Goal: Task Accomplishment & Management: Use online tool/utility

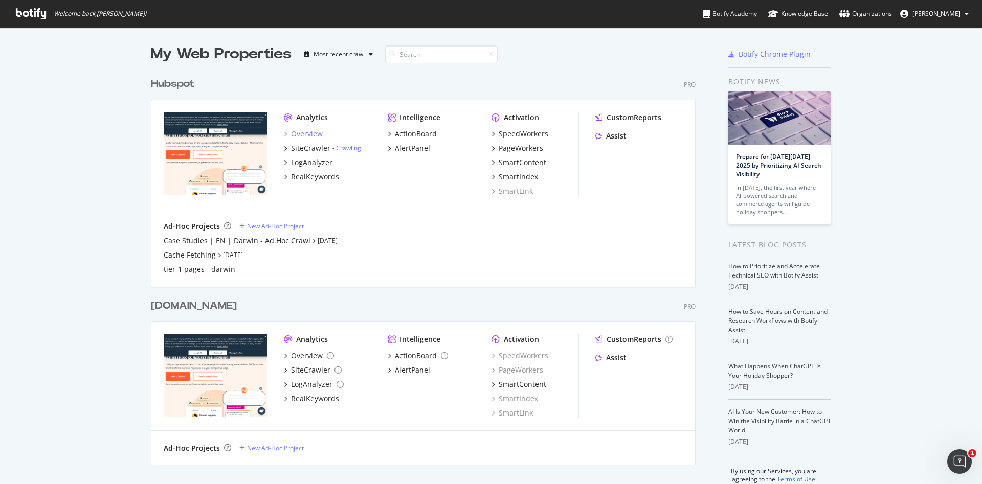
click at [300, 130] on div "Overview" at bounding box center [307, 134] width 32 height 10
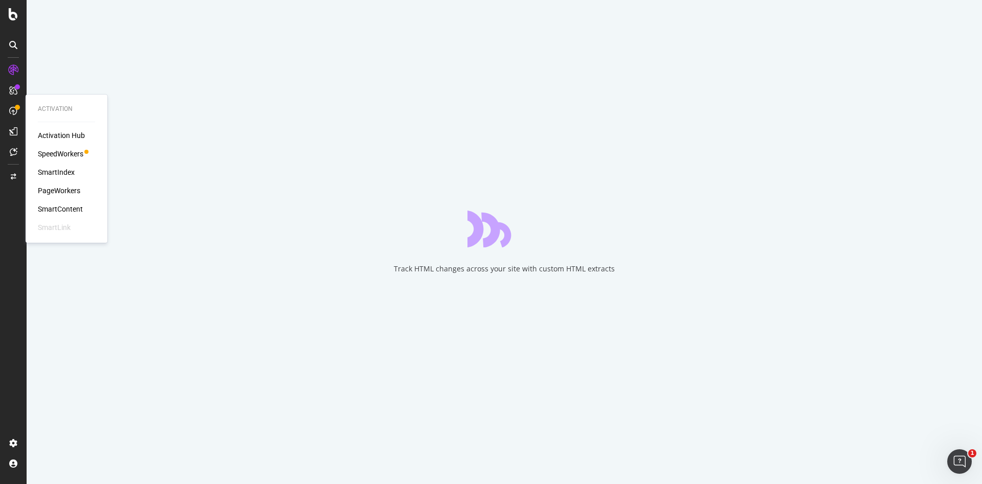
click at [61, 190] on div "PageWorkers" at bounding box center [59, 191] width 42 height 10
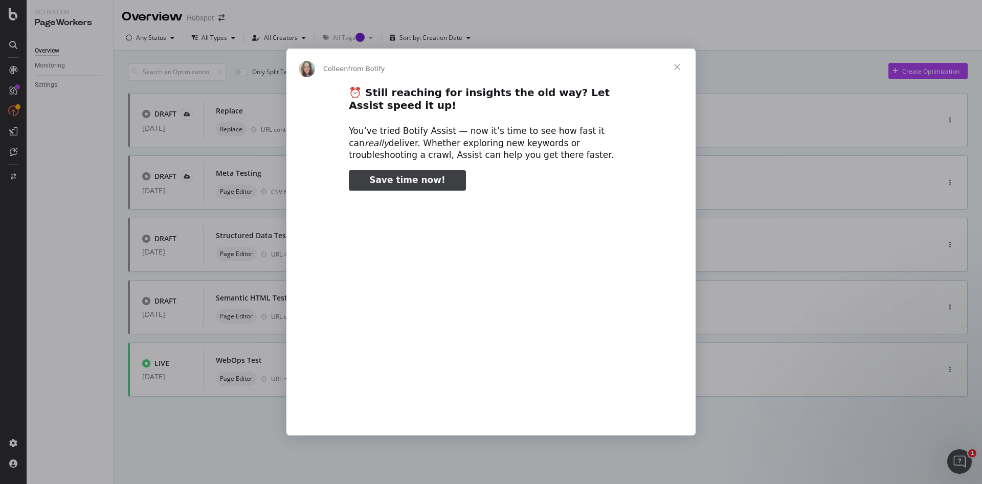
type input "265417"
click at [675, 69] on span "Close" at bounding box center [677, 67] width 37 height 37
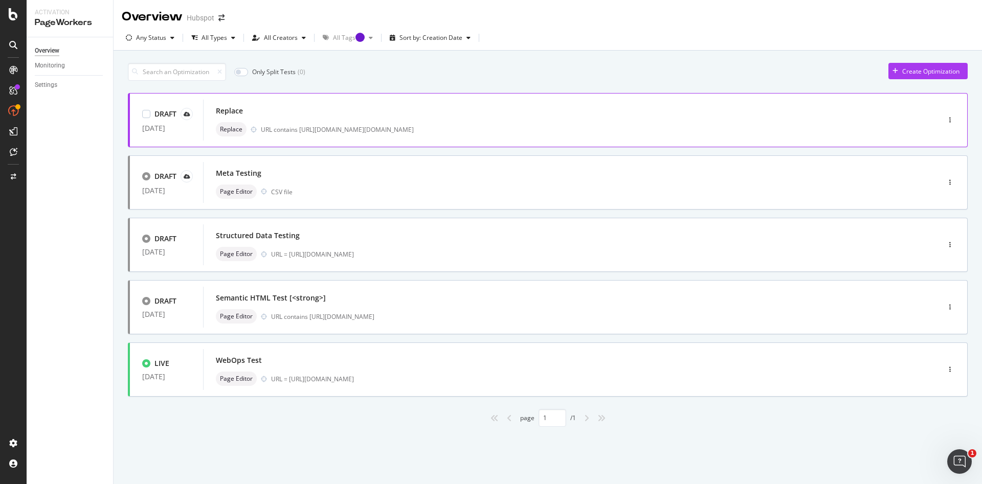
click at [301, 106] on div "Replace" at bounding box center [556, 111] width 680 height 14
click at [903, 68] on div "Create Optimization" at bounding box center [930, 71] width 57 height 9
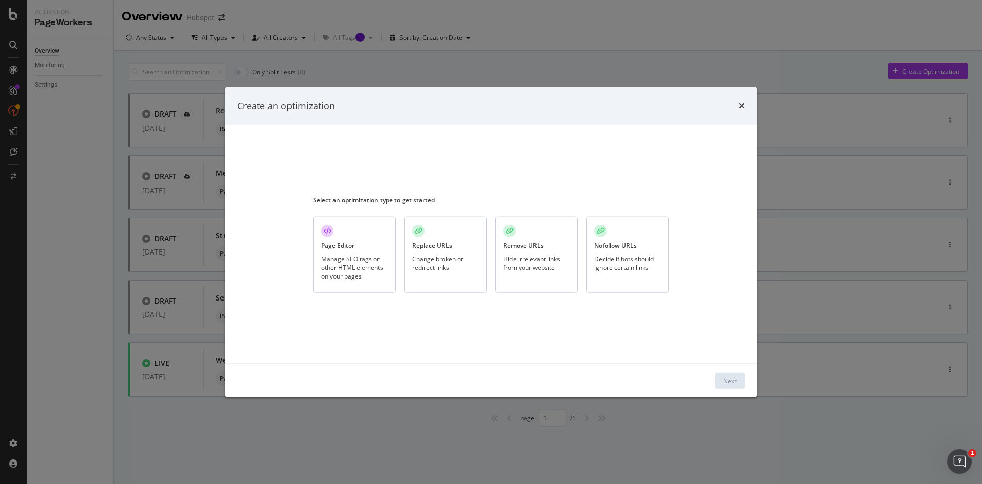
click at [355, 261] on div "Manage SEO tags or other HTML elements on your pages" at bounding box center [354, 267] width 67 height 26
click at [733, 381] on div "Next" at bounding box center [729, 381] width 13 height 9
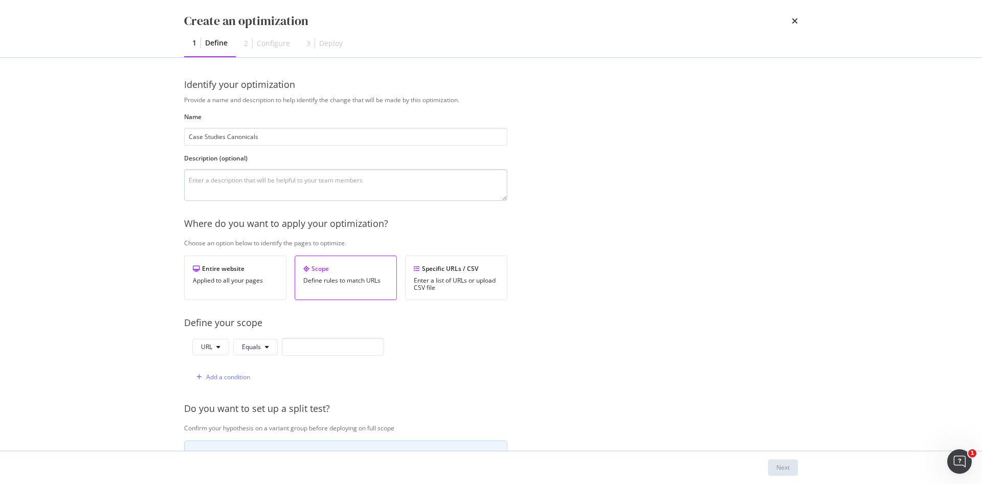
type input "Case Studies Canonicals"
click at [294, 189] on textarea "modal" at bounding box center [345, 185] width 323 height 32
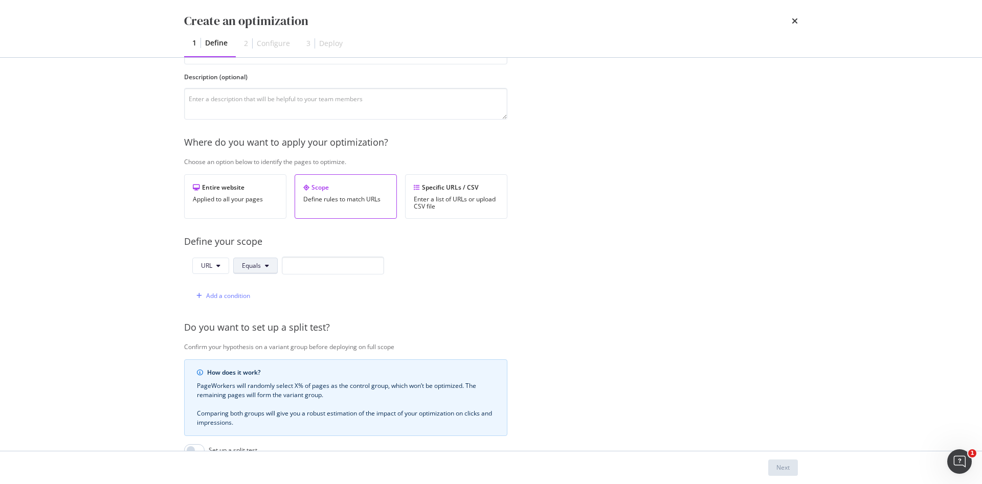
click at [255, 267] on span "Equals" at bounding box center [251, 265] width 19 height 9
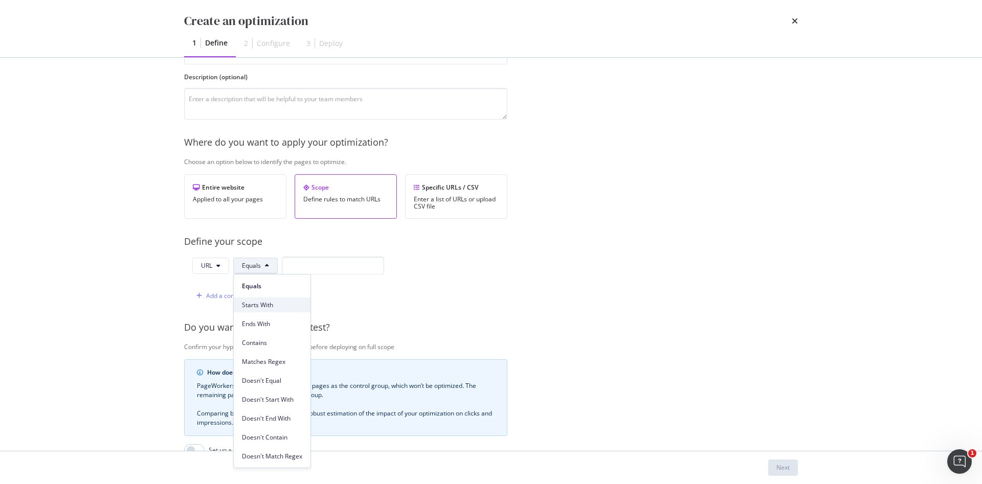
click at [282, 303] on span "Starts With" at bounding box center [272, 305] width 60 height 9
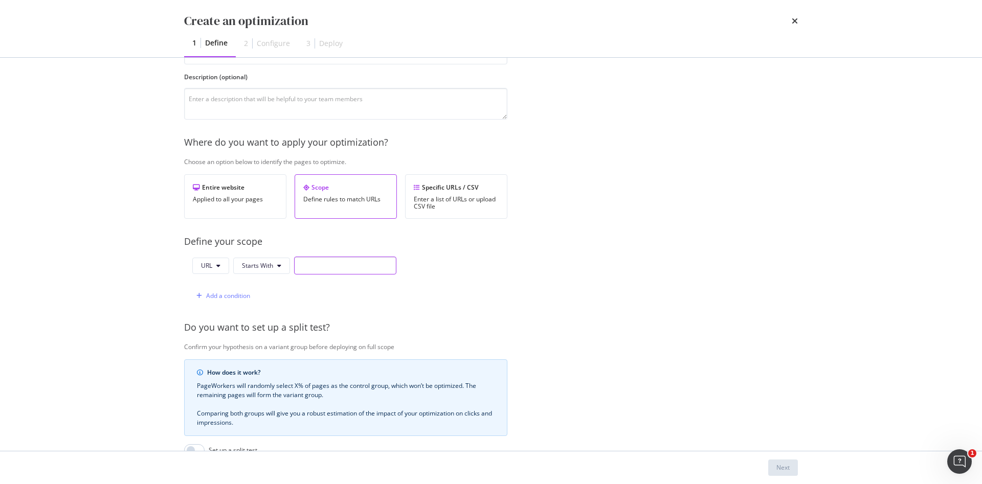
click at [309, 268] on input "modal" at bounding box center [345, 266] width 102 height 18
type input "[URL][DOMAIN_NAME]"
click at [466, 290] on div "URL Starts With [URL][DOMAIN_NAME] Add a condition" at bounding box center [345, 281] width 323 height 48
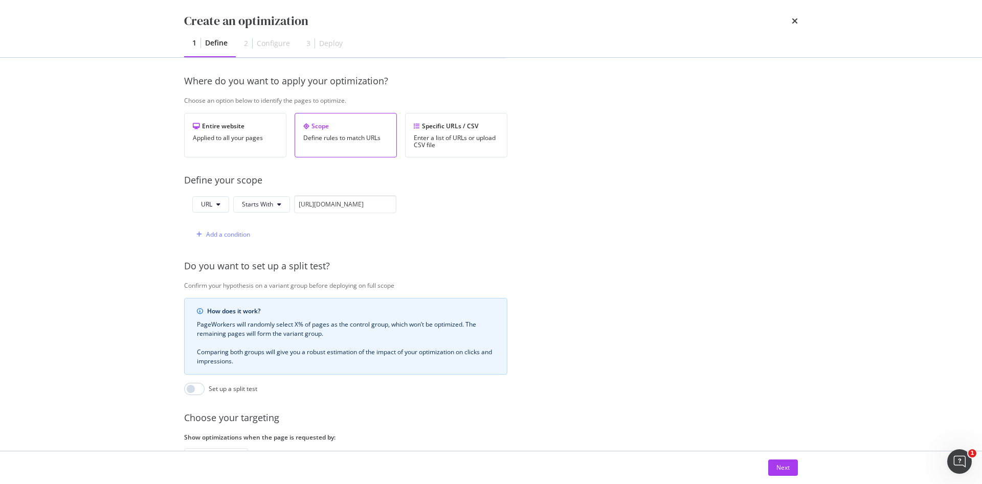
scroll to position [229, 0]
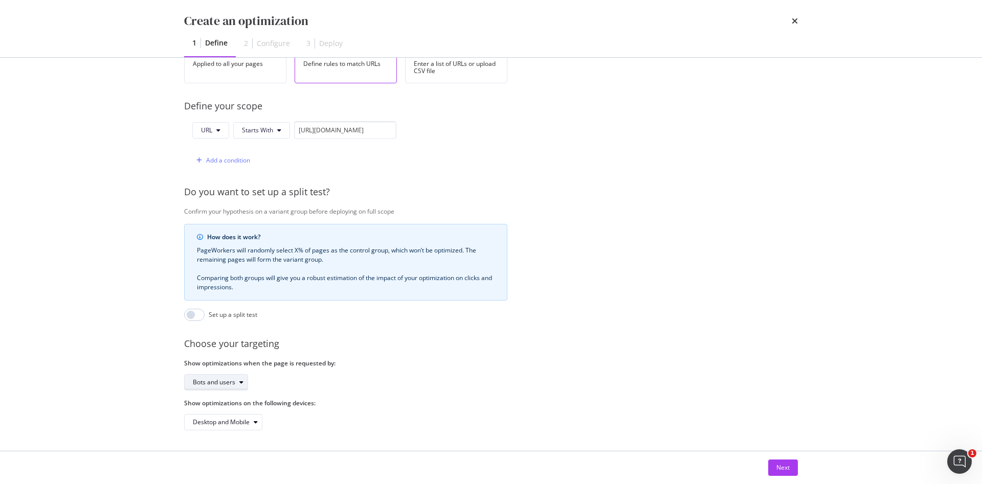
click at [228, 380] on div "Bots and users" at bounding box center [214, 383] width 42 height 6
click at [225, 380] on div "Bots and users" at bounding box center [214, 383] width 42 height 6
click at [259, 414] on button "Desktop and Mobile" at bounding box center [223, 422] width 78 height 16
click at [348, 374] on div "Bots and users" at bounding box center [345, 382] width 323 height 16
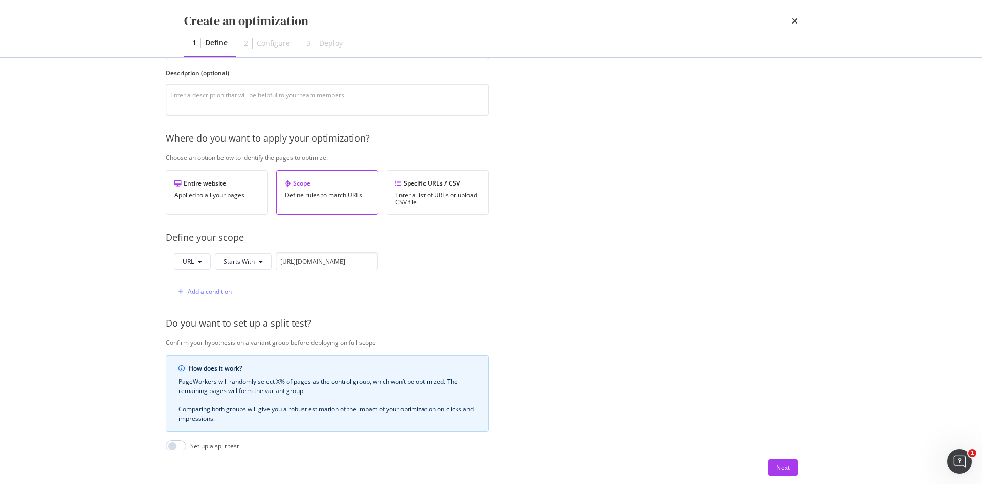
scroll to position [85, 0]
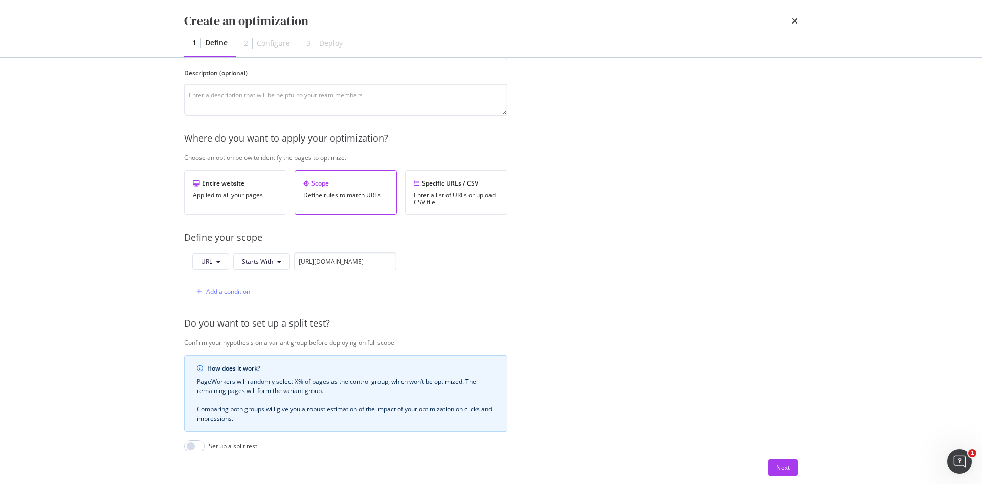
click at [367, 229] on div "Provide a name and description to help identify the change that will be made by…" at bounding box center [491, 286] width 614 height 552
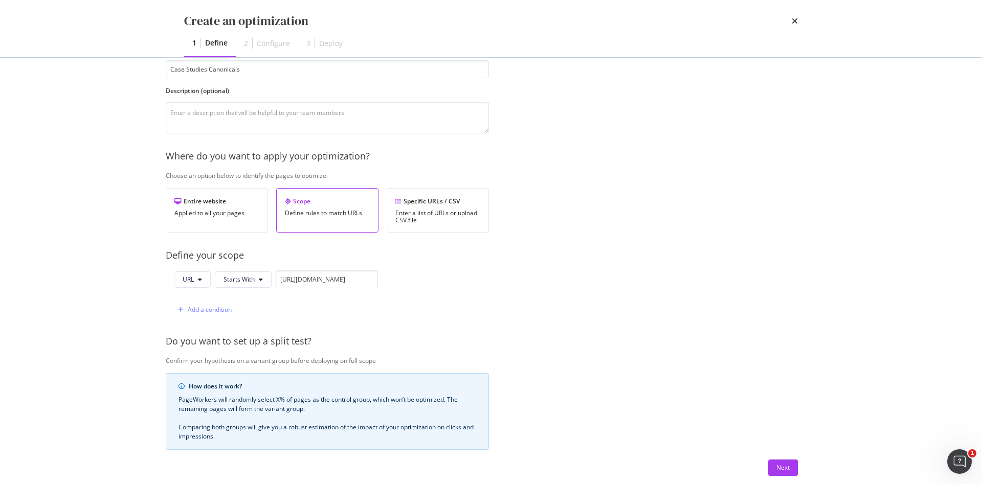
scroll to position [0, 18]
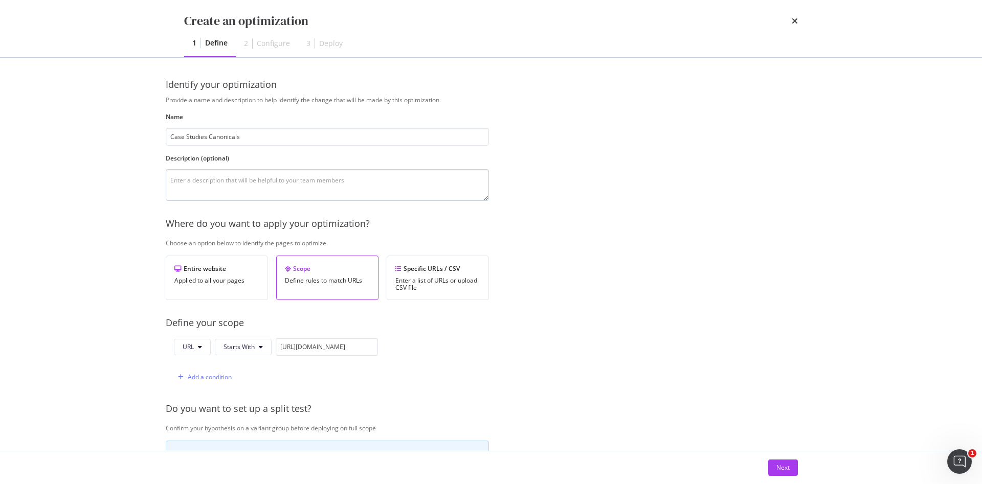
click at [391, 187] on textarea "modal" at bounding box center [327, 185] width 323 height 32
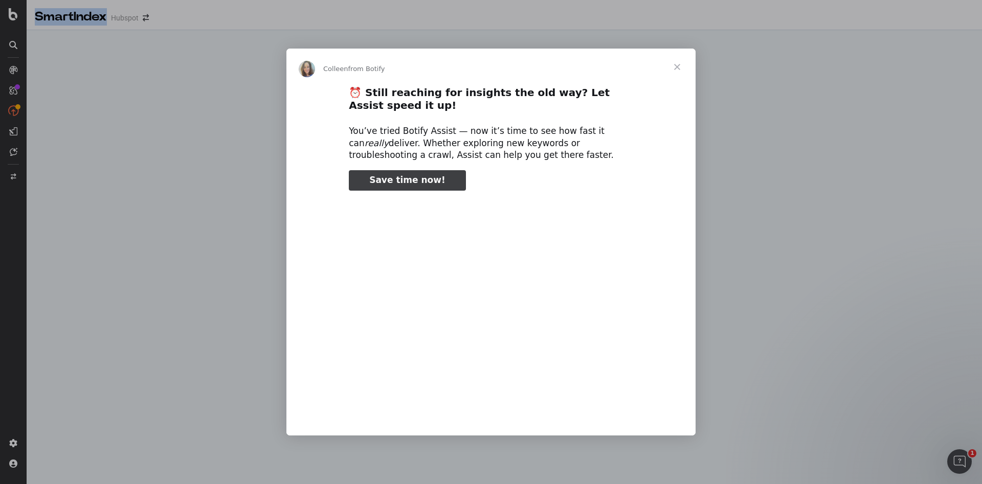
type input "48766"
click at [676, 67] on span "Close" at bounding box center [677, 67] width 37 height 37
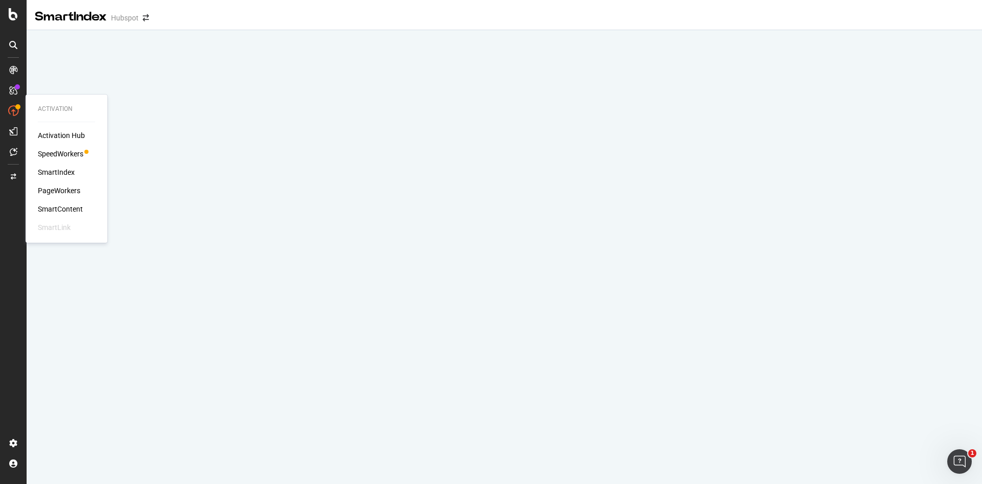
click at [69, 185] on div "Activation Hub SpeedWorkers SmartIndex PageWorkers SmartContent SmartLink" at bounding box center [66, 181] width 57 height 102
click at [59, 187] on div "PageWorkers" at bounding box center [59, 191] width 42 height 10
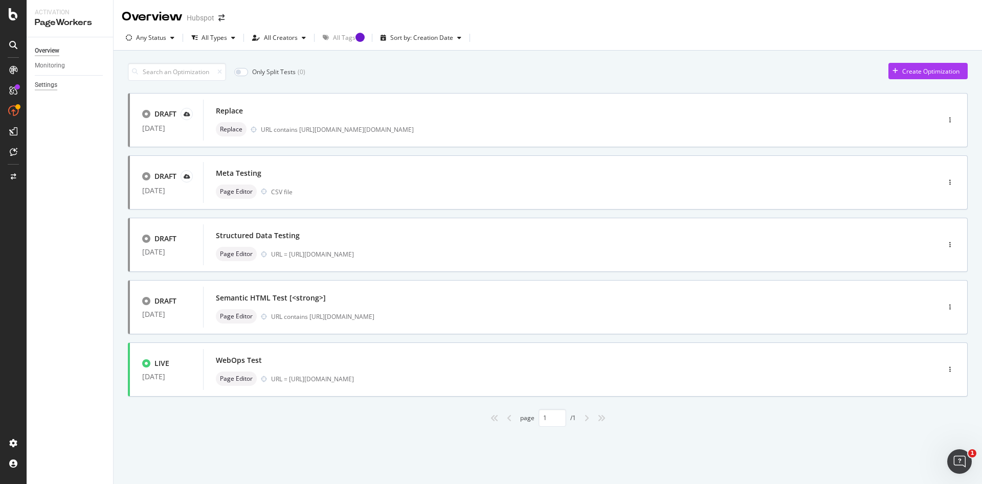
click at [48, 80] on div "Settings" at bounding box center [46, 85] width 23 height 11
